Goal: Unclear: Browse casually

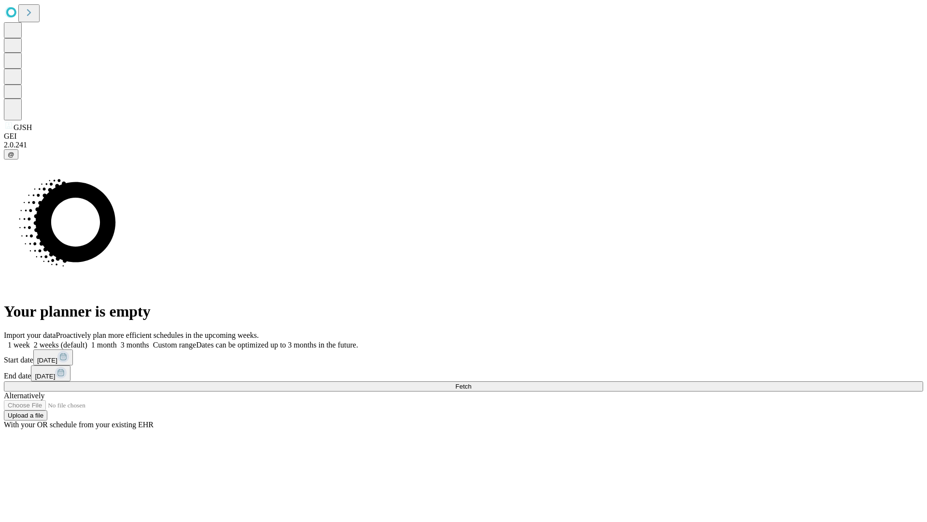
click at [471, 382] on span "Fetch" at bounding box center [463, 385] width 16 height 7
